Goal: Information Seeking & Learning: Learn about a topic

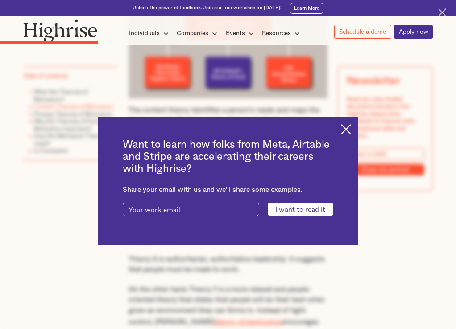
scroll to position [1171, 0]
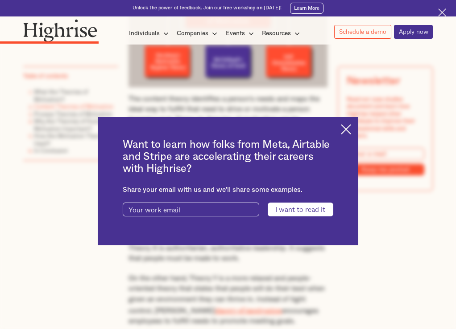
click at [351, 124] on img at bounding box center [346, 129] width 10 height 10
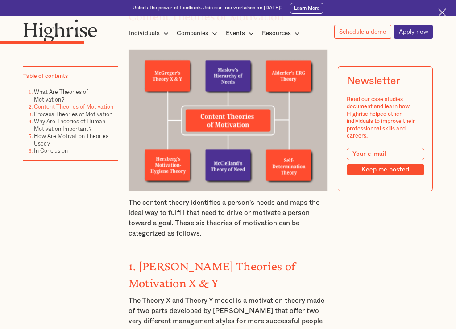
scroll to position [1066, 0]
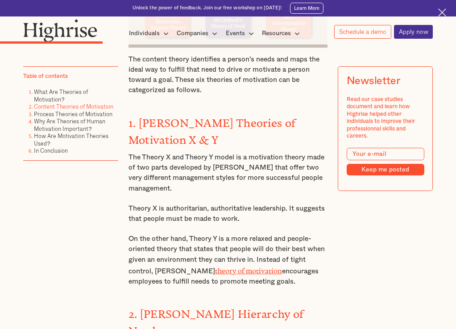
scroll to position [1211, 0]
click at [293, 193] on p "The Theory X and Theory Y model is a motivation theory made of two parts develo…" at bounding box center [227, 172] width 199 height 41
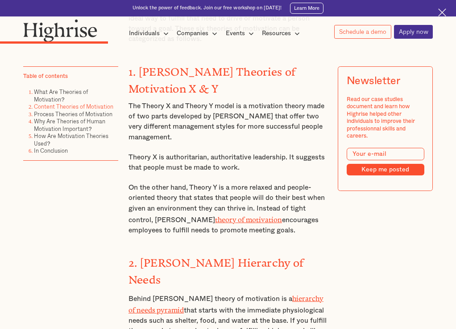
scroll to position [1262, 0]
drag, startPoint x: 128, startPoint y: 83, endPoint x: 327, endPoint y: 240, distance: 254.0
copy div "1. [PERSON_NAME] Theories of Motivation X & Y The Theory X and Theory Y model i…"
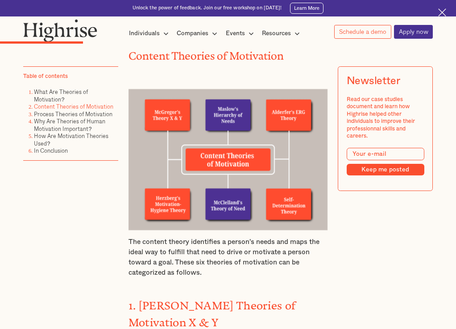
scroll to position [1028, 0]
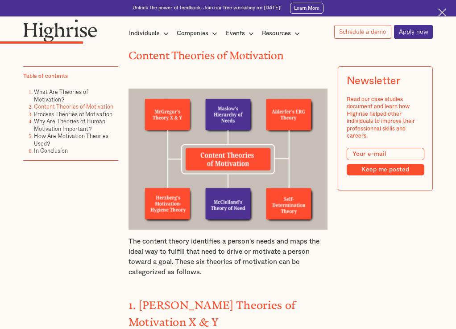
click at [215, 134] on img at bounding box center [227, 159] width 199 height 141
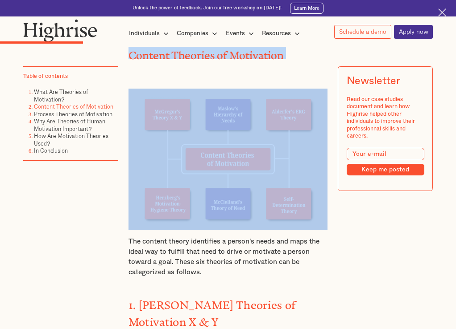
drag, startPoint x: 129, startPoint y: 58, endPoint x: 235, endPoint y: 174, distance: 156.8
copy h2 "Content Theories of Motivation"
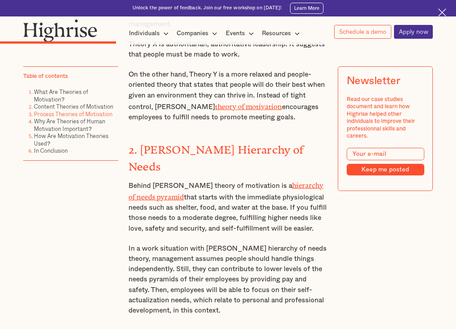
scroll to position [1374, 0]
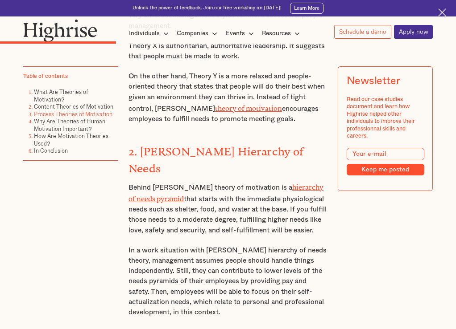
click at [273, 225] on p "Behind [PERSON_NAME] theory of motivation is a hierarchy of needs pyramid that …" at bounding box center [227, 208] width 199 height 54
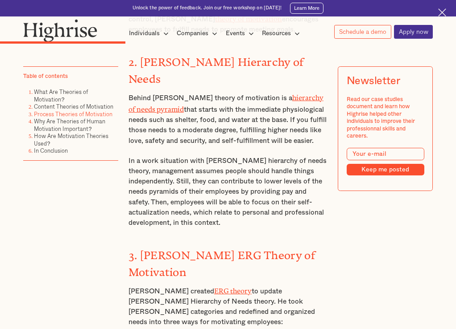
scroll to position [1461, 0]
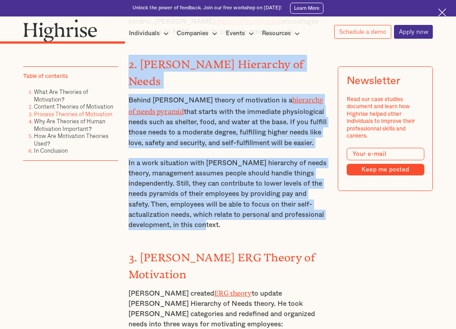
drag, startPoint x: 128, startPoint y: 72, endPoint x: 299, endPoint y: 214, distance: 222.2
copy div "2. [PERSON_NAME] Hierarchy of Needs Behind [PERSON_NAME] theory of motivation i…"
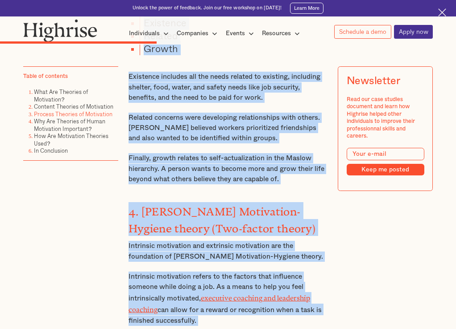
scroll to position [1791, 0]
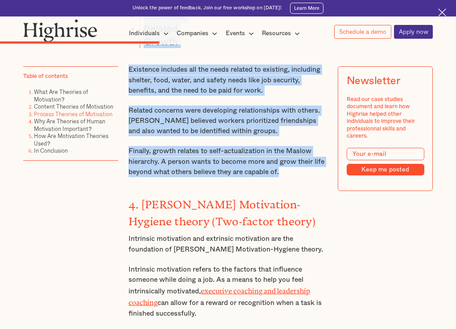
drag, startPoint x: 128, startPoint y: 93, endPoint x: 305, endPoint y: 160, distance: 189.4
click at [305, 160] on div "Content Theories of Motivation The content theory identifies a person's needs a…" at bounding box center [227, 76] width 199 height 1629
copy div "3. [PERSON_NAME] ERG Theory of Motivation [PERSON_NAME] created ERG theory to u…"
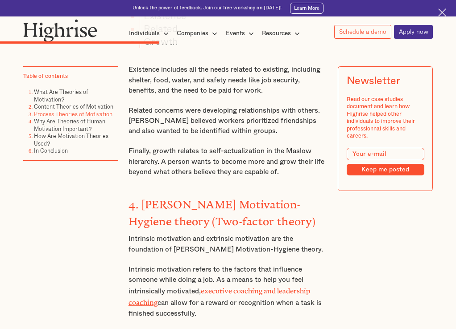
click at [232, 234] on p "Intrinsic motivation and extrinsic motivation are the foundation of [PERSON_NAM…" at bounding box center [227, 244] width 199 height 21
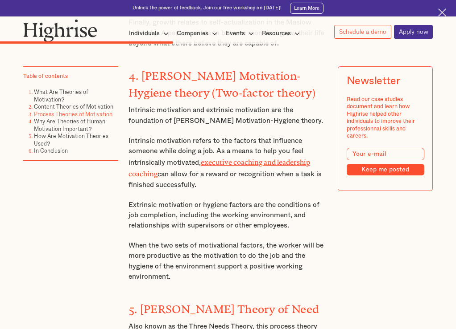
scroll to position [1918, 0]
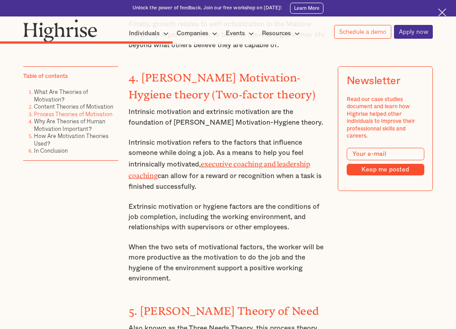
drag, startPoint x: 129, startPoint y: 64, endPoint x: 294, endPoint y: 266, distance: 260.8
copy div "4. [PERSON_NAME] Motivation-Hygiene theory (Two-factor theory) Intrinsic motiva…"
click at [278, 252] on p "When the two sets of motivational factors, the worker will be more productive a…" at bounding box center [227, 263] width 199 height 41
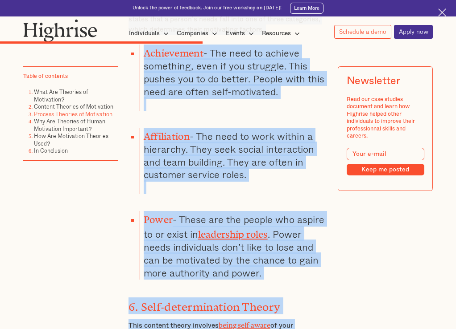
scroll to position [2279, 0]
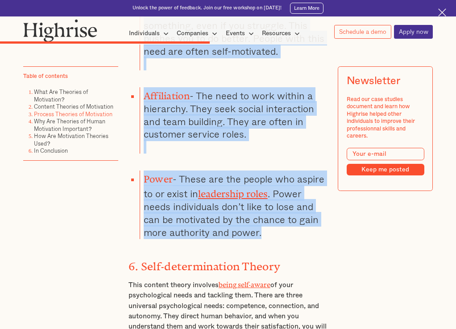
drag, startPoint x: 127, startPoint y: 84, endPoint x: 310, endPoint y: 208, distance: 221.5
copy div "5. [PERSON_NAME] Theory of Need Also known as the Three Needs Theory, this proc…"
click at [253, 207] on li "Power - These are the people who aspire to or exist in leadership roles . Power…" at bounding box center [234, 205] width 188 height 69
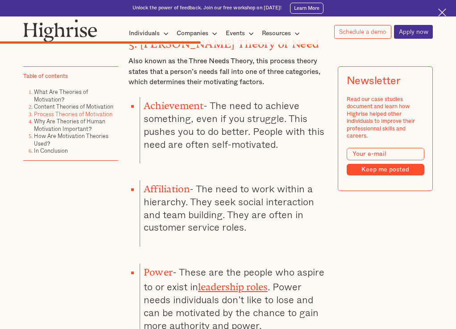
scroll to position [2185, 0]
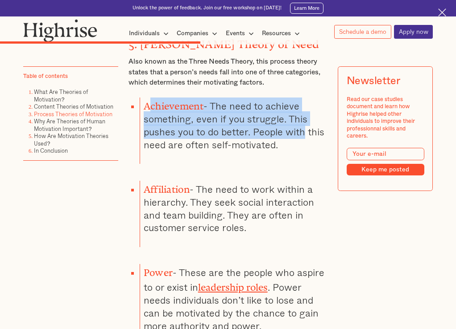
drag, startPoint x: 146, startPoint y: 89, endPoint x: 304, endPoint y: 116, distance: 160.7
click at [304, 116] on li "Achievement - The need to achieve something, even if you struggle. This pushes …" at bounding box center [234, 131] width 188 height 67
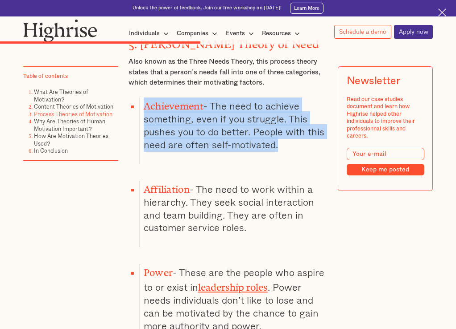
drag, startPoint x: 143, startPoint y: 91, endPoint x: 293, endPoint y: 123, distance: 153.2
click at [293, 123] on li "Achievement - The need to achieve something, even if you struggle. This pushes …" at bounding box center [234, 131] width 188 height 67
copy li "Achievement - The need to achieve something, even if you struggle. This pushes …"
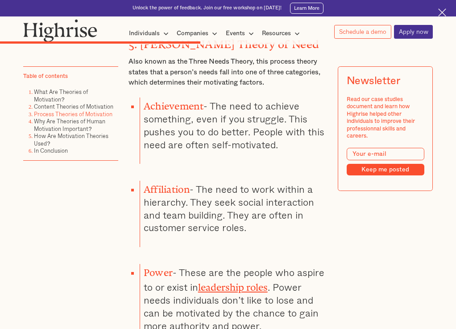
click at [322, 264] on li "Power - These are the people who aspire to or exist in leadership roles . Power…" at bounding box center [234, 298] width 188 height 69
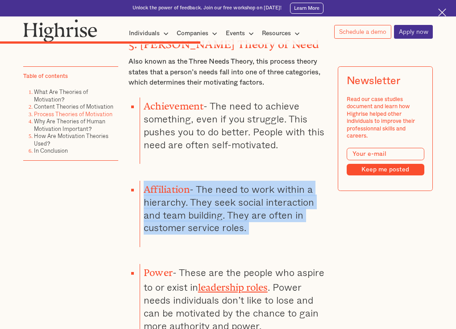
drag, startPoint x: 143, startPoint y: 167, endPoint x: 263, endPoint y: 227, distance: 134.2
click at [263, 227] on li "Affiliation - The need to work within a hierarchy. They seek social interaction…" at bounding box center [234, 214] width 188 height 67
copy li "Affiliation - The need to work within a hierarchy. They seek social interaction…"
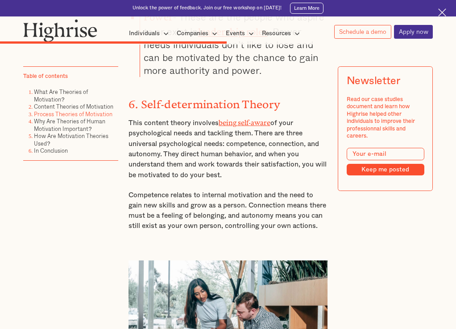
scroll to position [2441, 0]
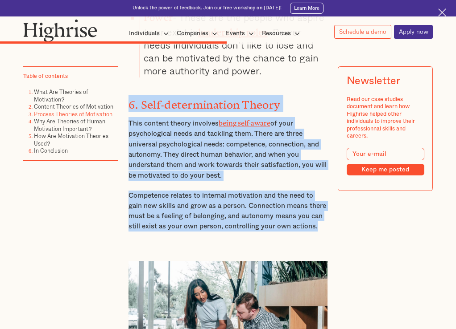
drag, startPoint x: 128, startPoint y: 82, endPoint x: 327, endPoint y: 203, distance: 233.3
copy div "6. Self-determination Theory This content theory involves being self-aware of y…"
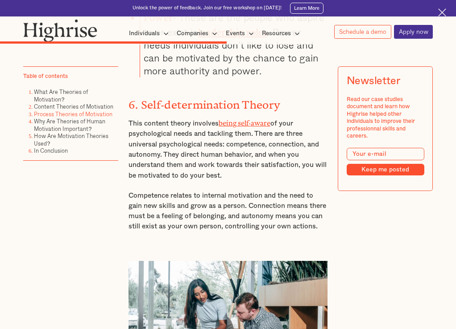
click at [347, 212] on div "Newsletter Read our case studies document and learn how Highrise helped other i…" at bounding box center [384, 155] width 95 height 178
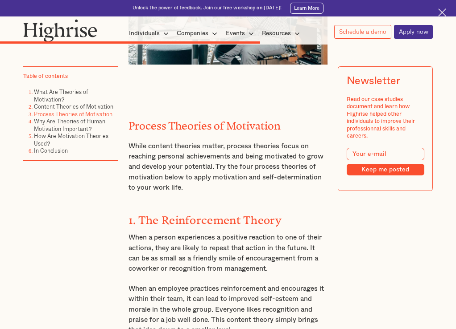
scroll to position [2765, 0]
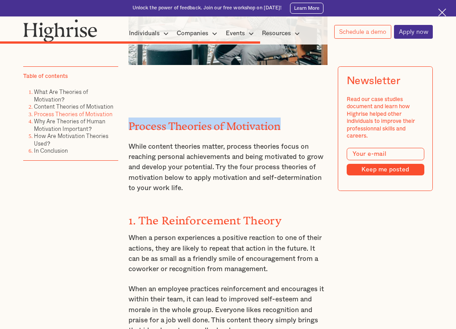
drag, startPoint x: 128, startPoint y: 103, endPoint x: 285, endPoint y: 102, distance: 157.4
click at [285, 118] on h2 "Process Theories of Motivation" at bounding box center [227, 124] width 199 height 12
copy h2 "Process Theories of Motivation"
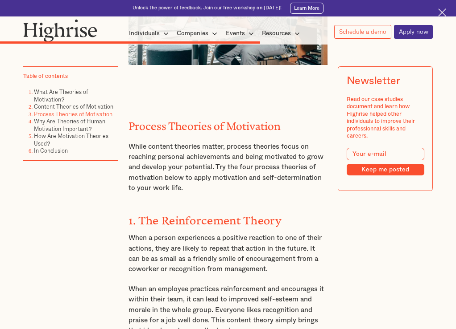
click at [285, 233] on p "When a person experiences a positive reaction to one of their actions, they are…" at bounding box center [227, 253] width 199 height 41
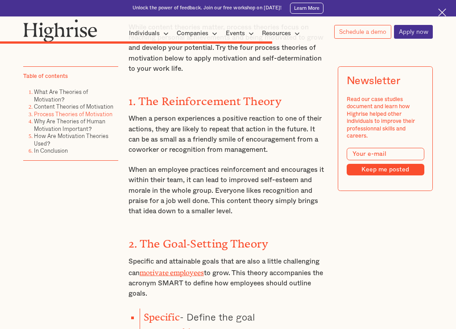
scroll to position [2880, 0]
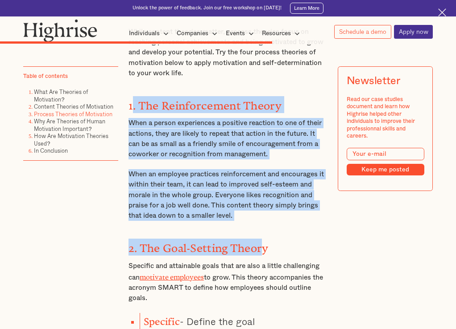
drag, startPoint x: 129, startPoint y: 87, endPoint x: 264, endPoint y: 207, distance: 181.0
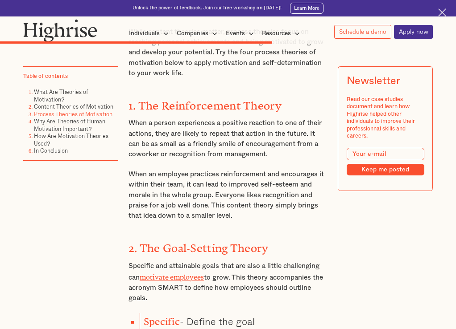
drag, startPoint x: 128, startPoint y: 86, endPoint x: 272, endPoint y: 201, distance: 184.0
click at [388, 229] on div "Newsletter Read our case studies document and learn how Highrise helped other i…" at bounding box center [384, 155] width 95 height 178
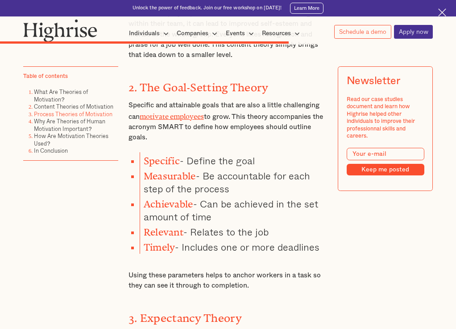
scroll to position [3042, 0]
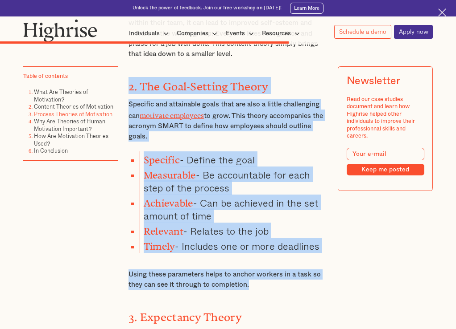
drag, startPoint x: 128, startPoint y: 67, endPoint x: 321, endPoint y: 259, distance: 271.4
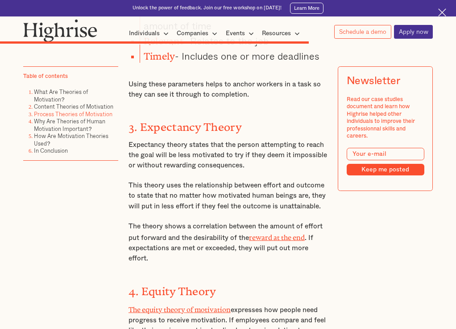
scroll to position [3232, 0]
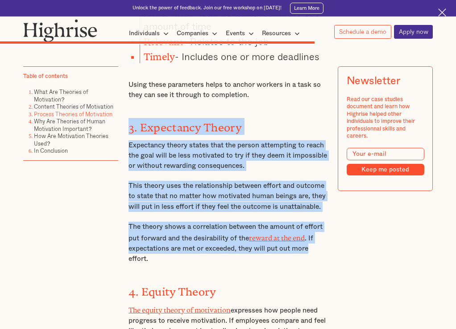
drag, startPoint x: 127, startPoint y: 94, endPoint x: 325, endPoint y: 220, distance: 234.5
click at [325, 222] on p "The theory shows a correlation between the amount of effort put forward and the…" at bounding box center [227, 243] width 199 height 43
drag, startPoint x: 126, startPoint y: 97, endPoint x: 277, endPoint y: 226, distance: 198.8
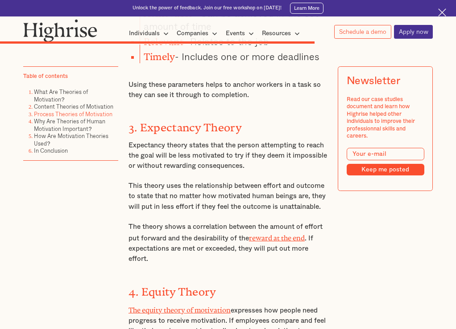
click at [352, 232] on div "Newsletter Read our case studies document and learn how Highrise helped other i…" at bounding box center [384, 155] width 95 height 178
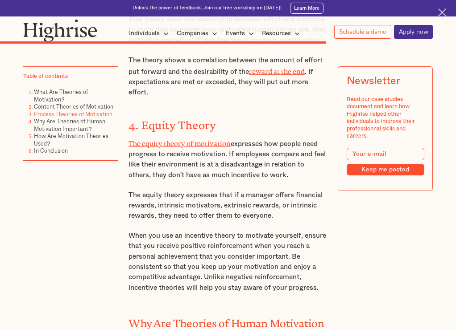
scroll to position [3399, 0]
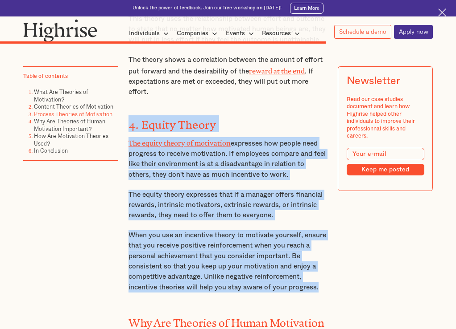
drag, startPoint x: 128, startPoint y: 95, endPoint x: 330, endPoint y: 257, distance: 259.7
click at [296, 137] on p "The equity theory of motivation expresses how people need progress to receive m…" at bounding box center [227, 158] width 199 height 43
